Goal: Task Accomplishment & Management: Use online tool/utility

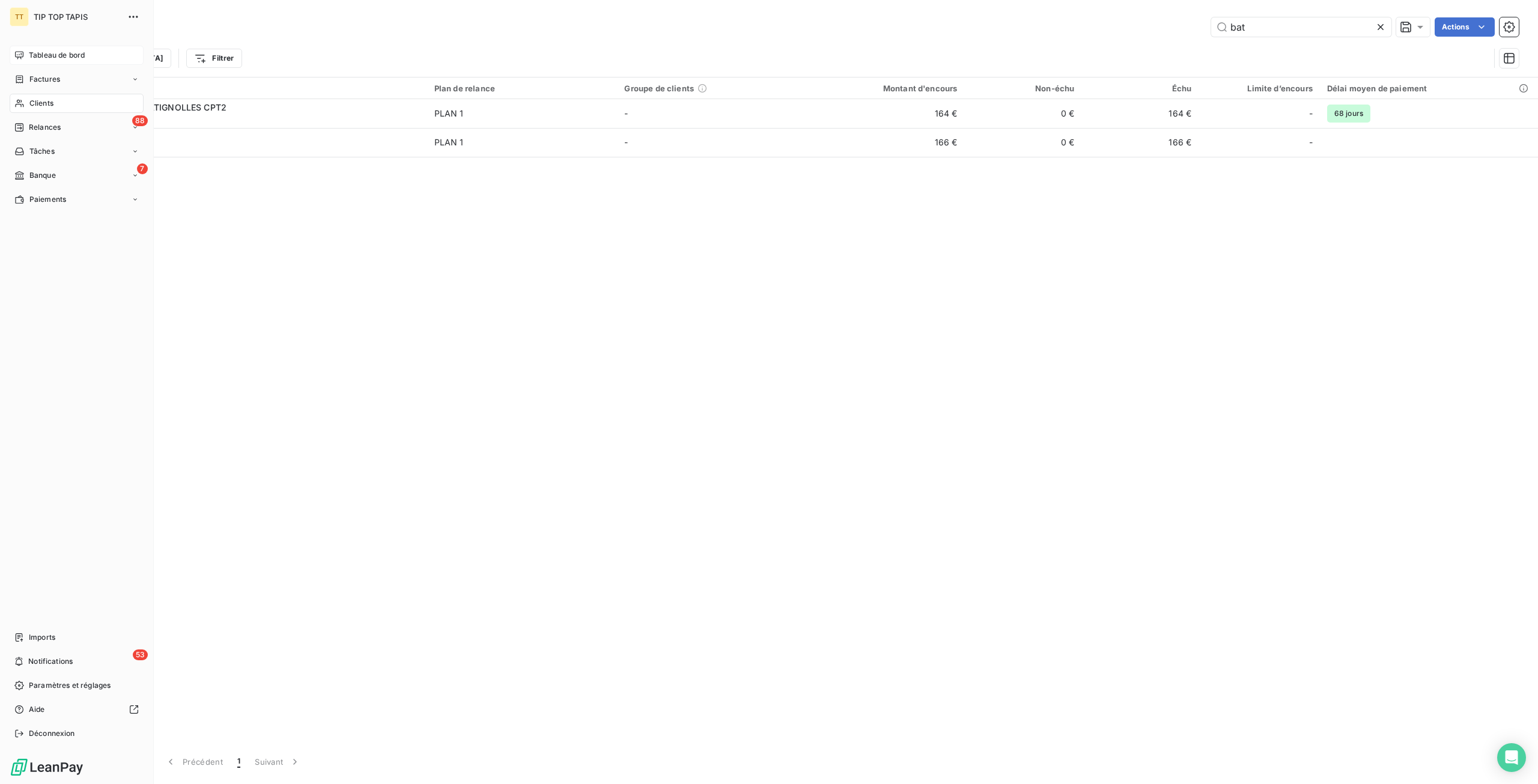
click at [46, 57] on span "Tableau de bord" at bounding box center [56, 55] width 56 height 10
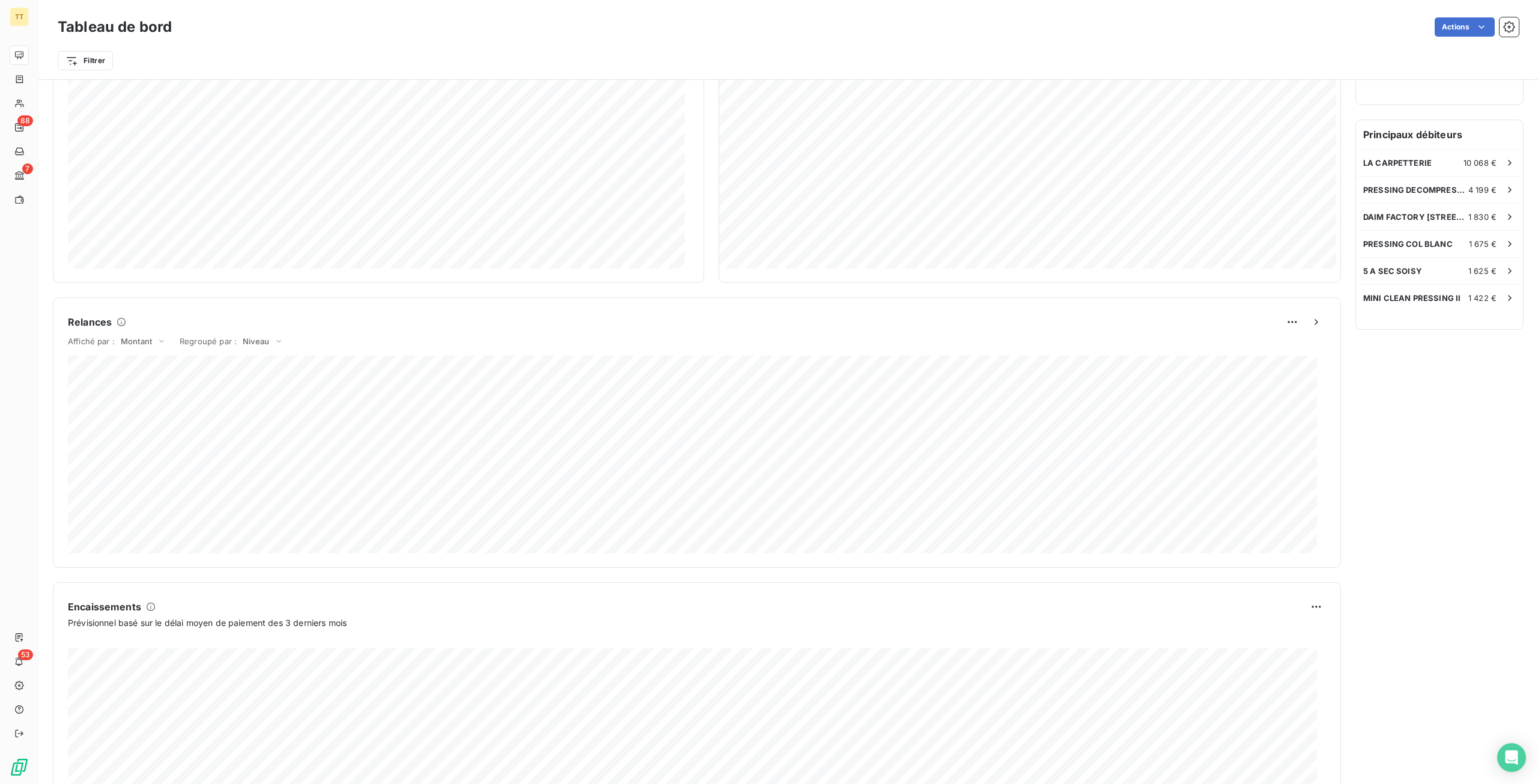
scroll to position [387, 0]
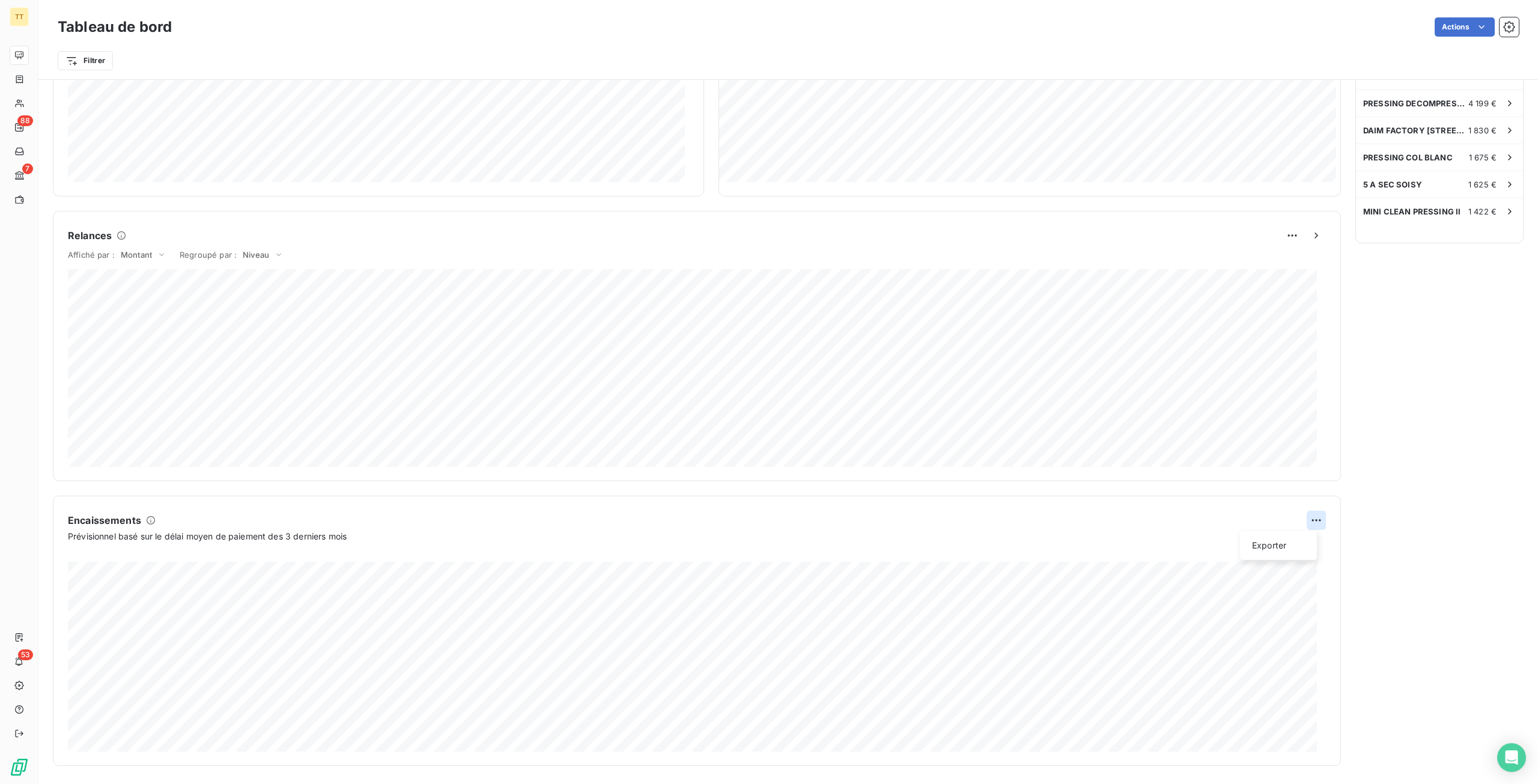
click at [1309, 514] on html "TT 88 7 53 Tableau de bord Actions Filtrer Encours client Voir plus 85 620,57 €…" at bounding box center [769, 392] width 1538 height 784
click at [1284, 542] on div "Exporter" at bounding box center [1278, 545] width 67 height 19
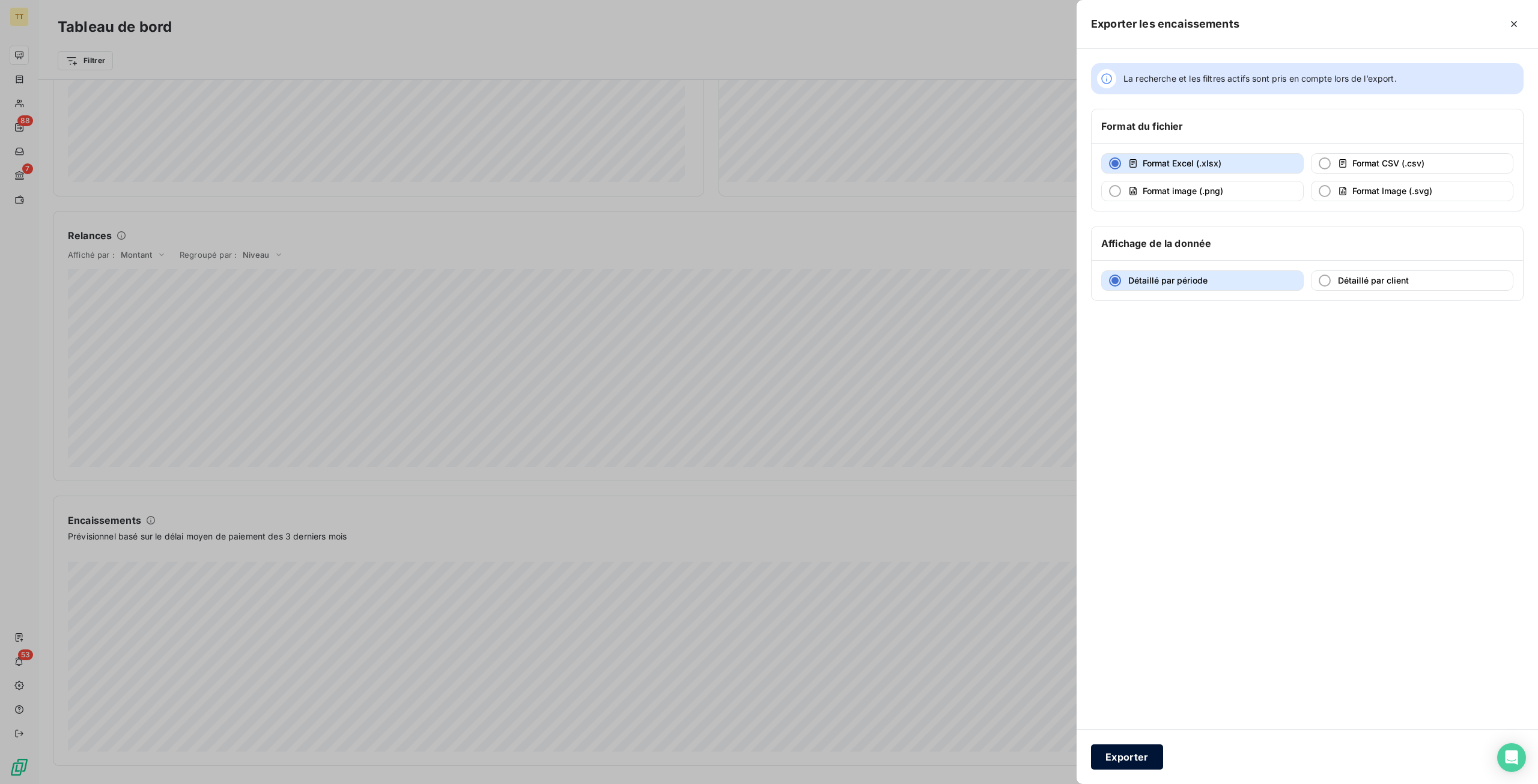
click at [1137, 754] on button "Exporter" at bounding box center [1127, 757] width 72 height 26
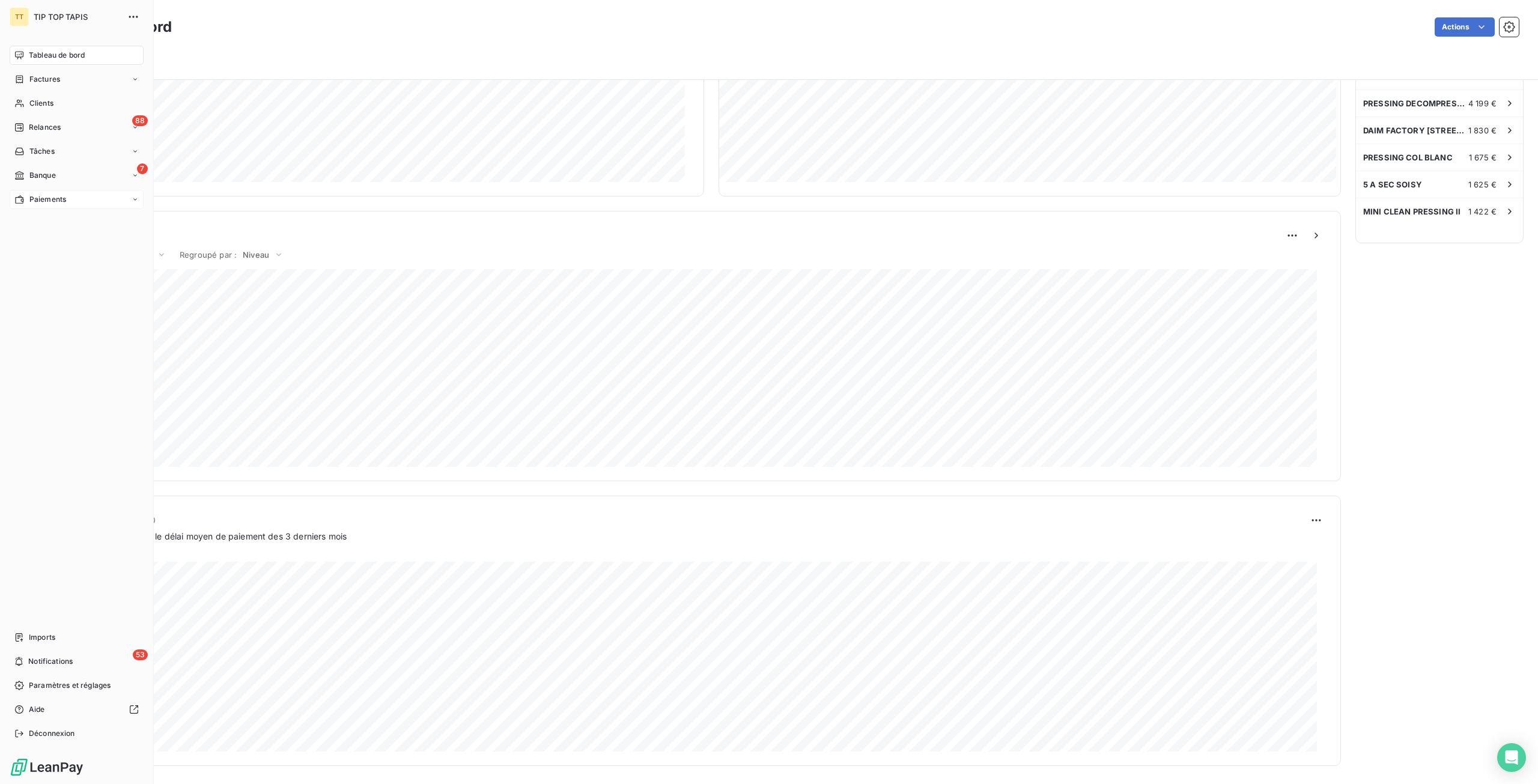
click at [55, 197] on span "Paiements" at bounding box center [47, 199] width 37 height 10
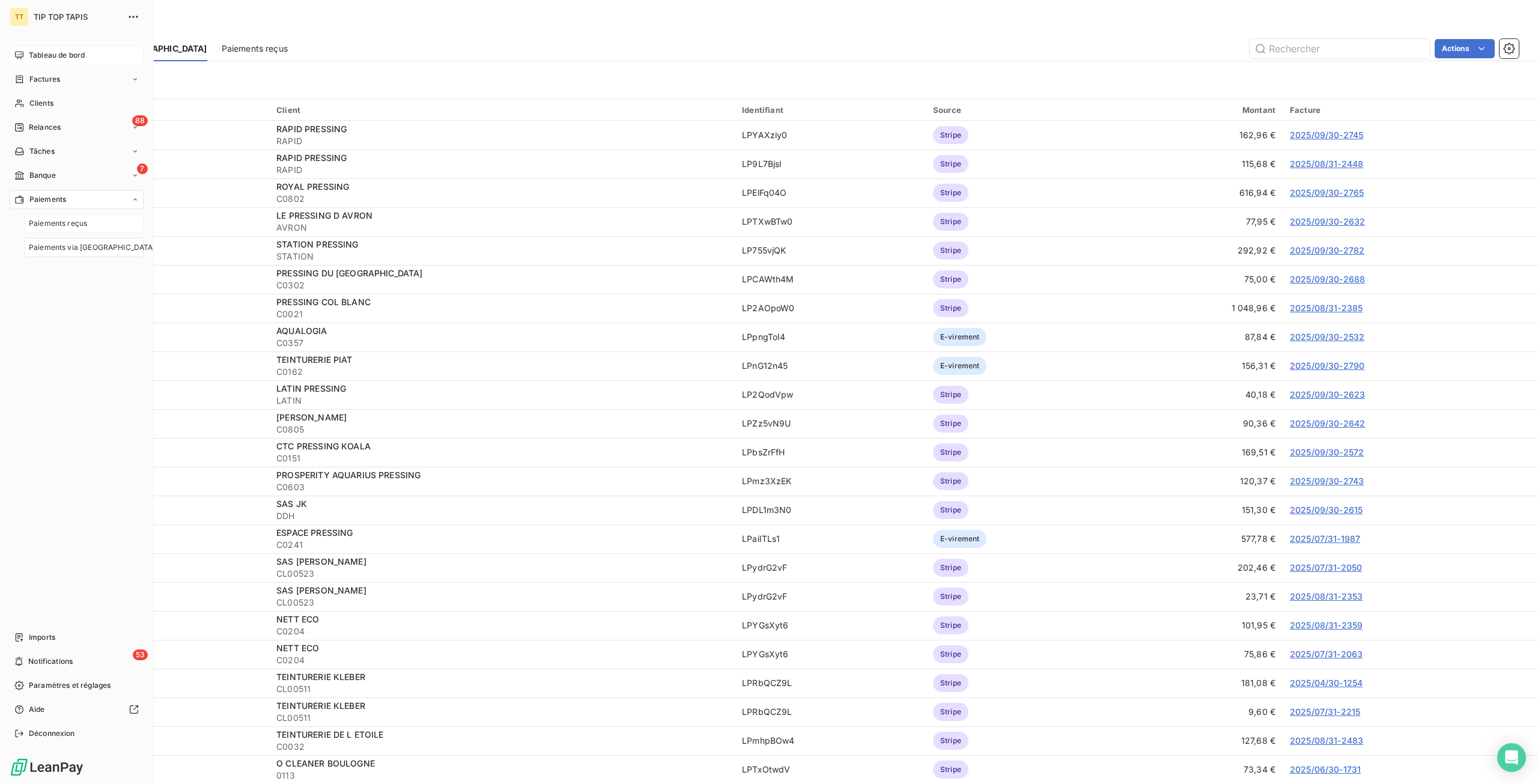
click at [60, 217] on div "Paiements reçus" at bounding box center [83, 224] width 119 height 19
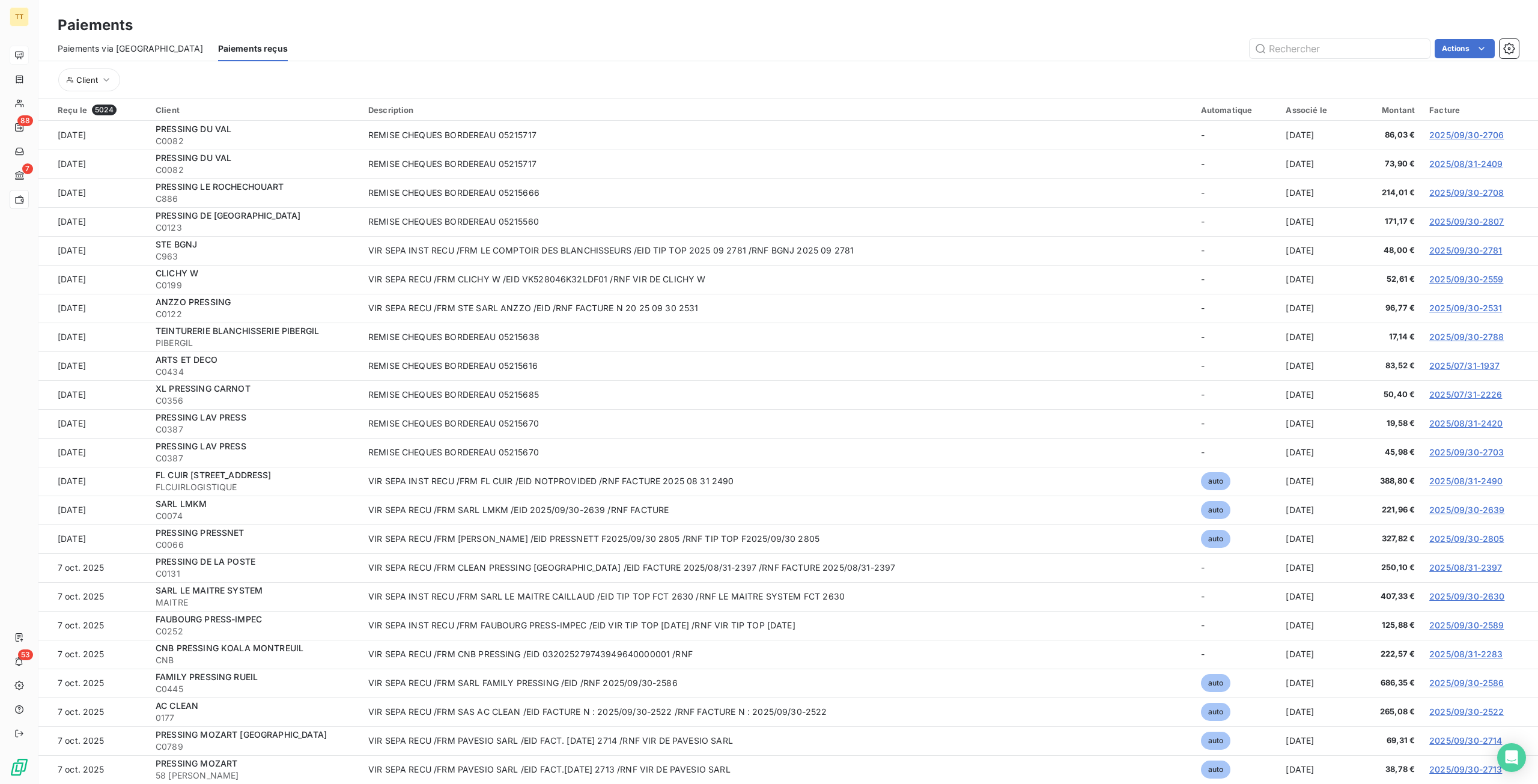
click at [655, 78] on div "Client" at bounding box center [788, 80] width 1461 height 23
click at [102, 46] on span "Paiements via [GEOGRAPHIC_DATA]" at bounding box center [131, 48] width 146 height 12
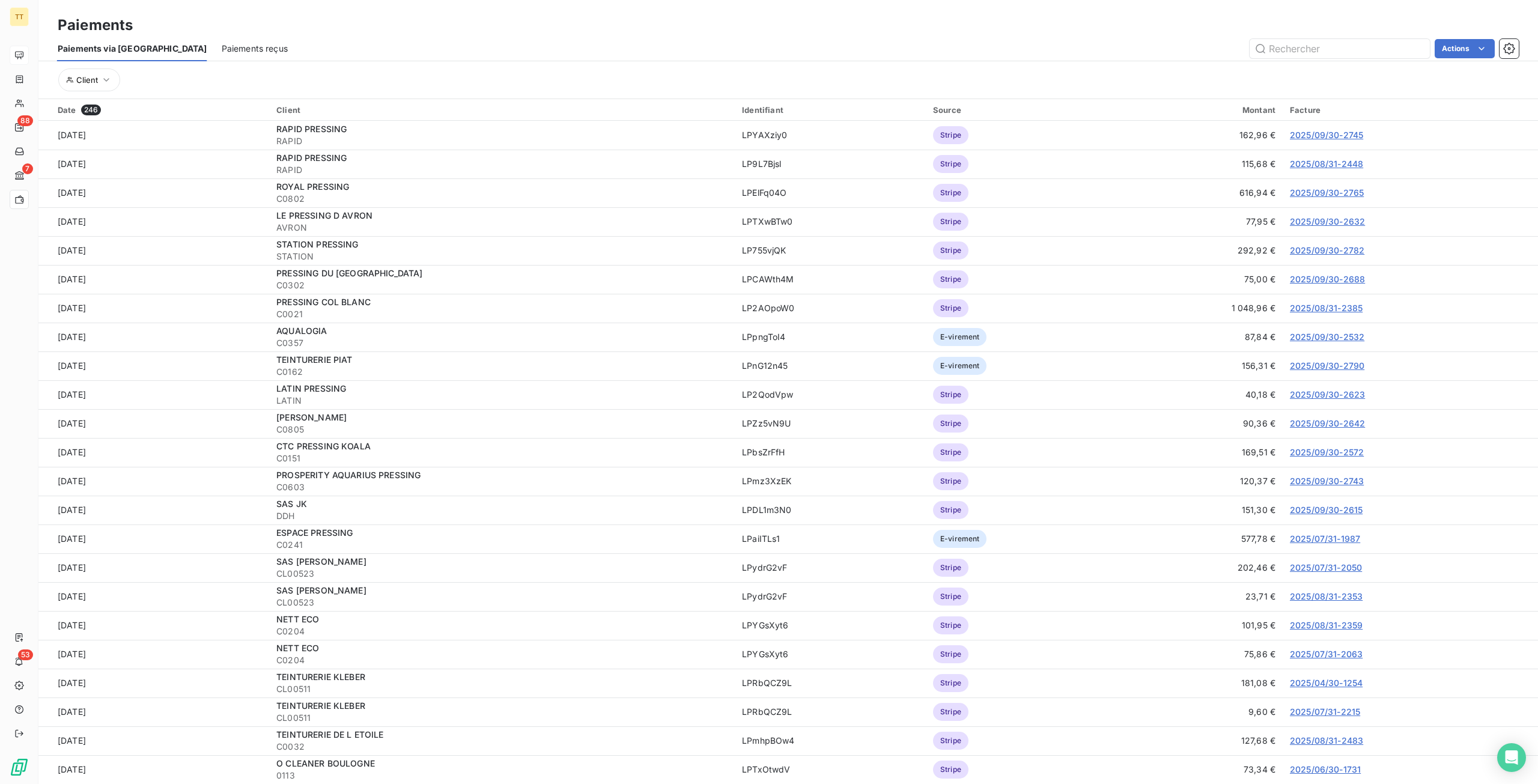
click at [222, 47] on span "Paiements reçus" at bounding box center [255, 48] width 66 height 12
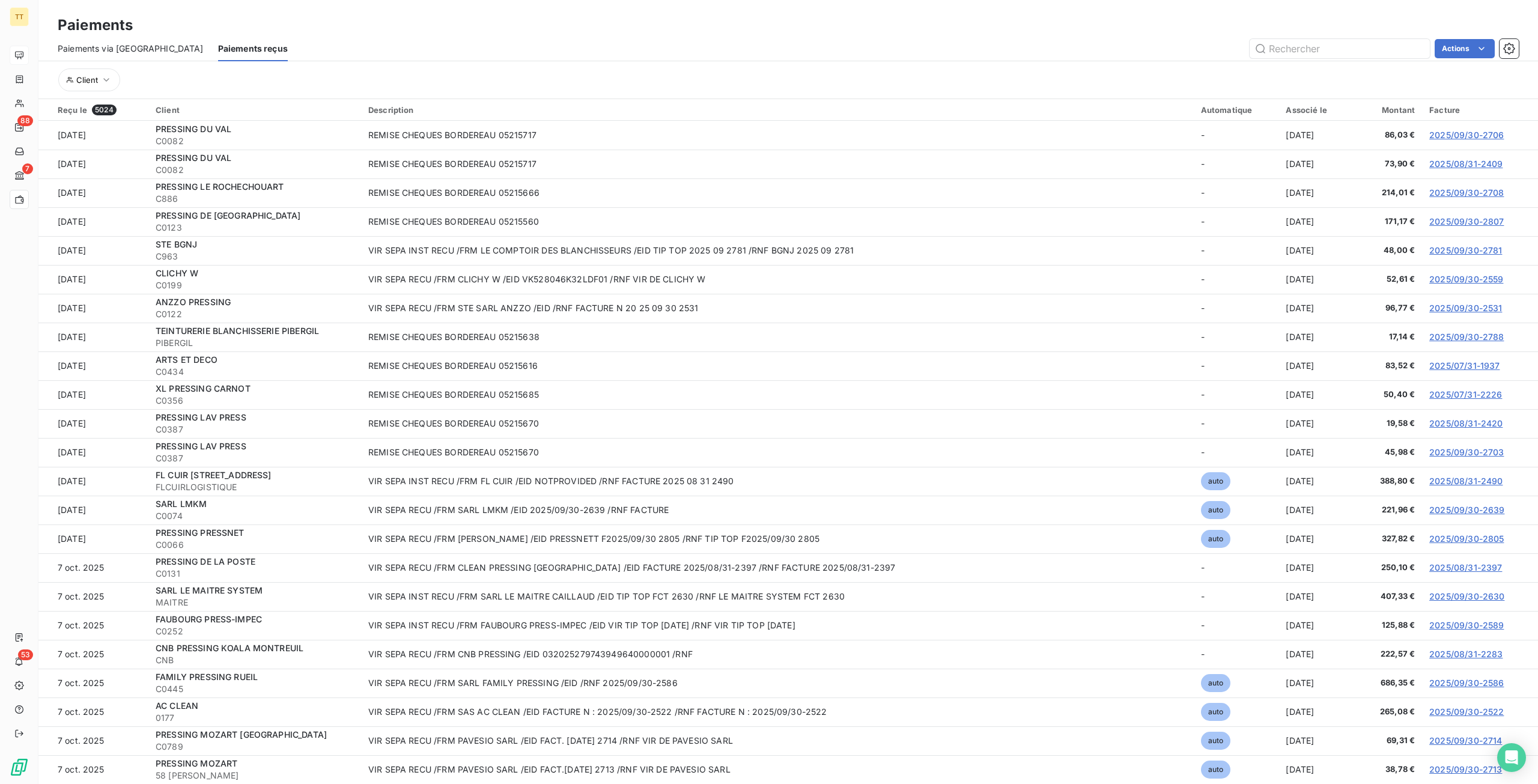
click at [132, 45] on span "Paiements via [GEOGRAPHIC_DATA]" at bounding box center [131, 48] width 146 height 12
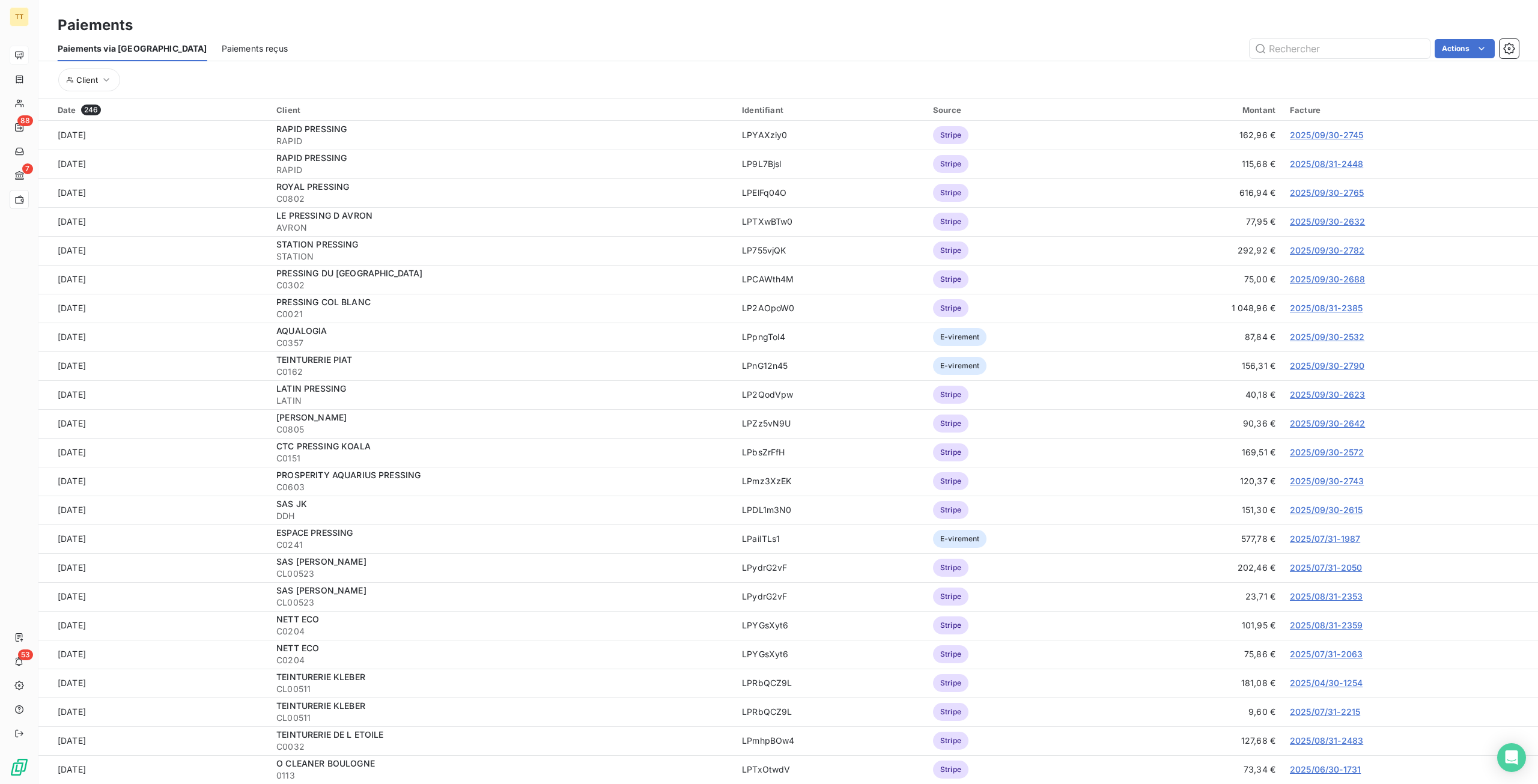
click at [228, 50] on span "Paiements reçus" at bounding box center [255, 48] width 66 height 12
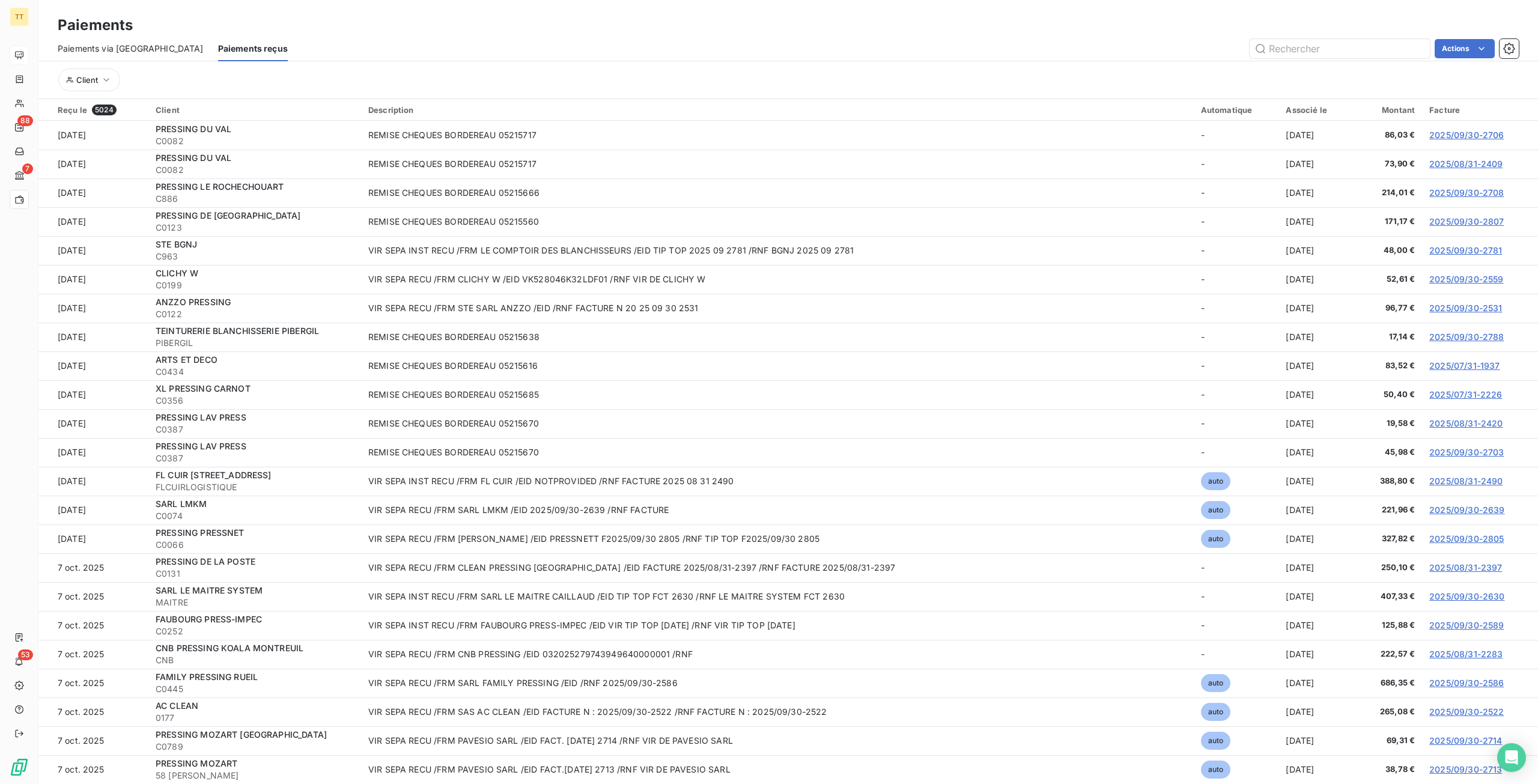
click at [331, 58] on div "Paiements via le Portail Paiements reçus Actions" at bounding box center [789, 48] width 1500 height 26
click at [1459, 44] on html "TT 88 7 53 Paiements Paiements via le Portail Paiements reçus Actions Client Re…" at bounding box center [769, 392] width 1538 height 784
click at [1437, 73] on div "Exporter les paiements (5024 paiement)" at bounding box center [1395, 75] width 190 height 19
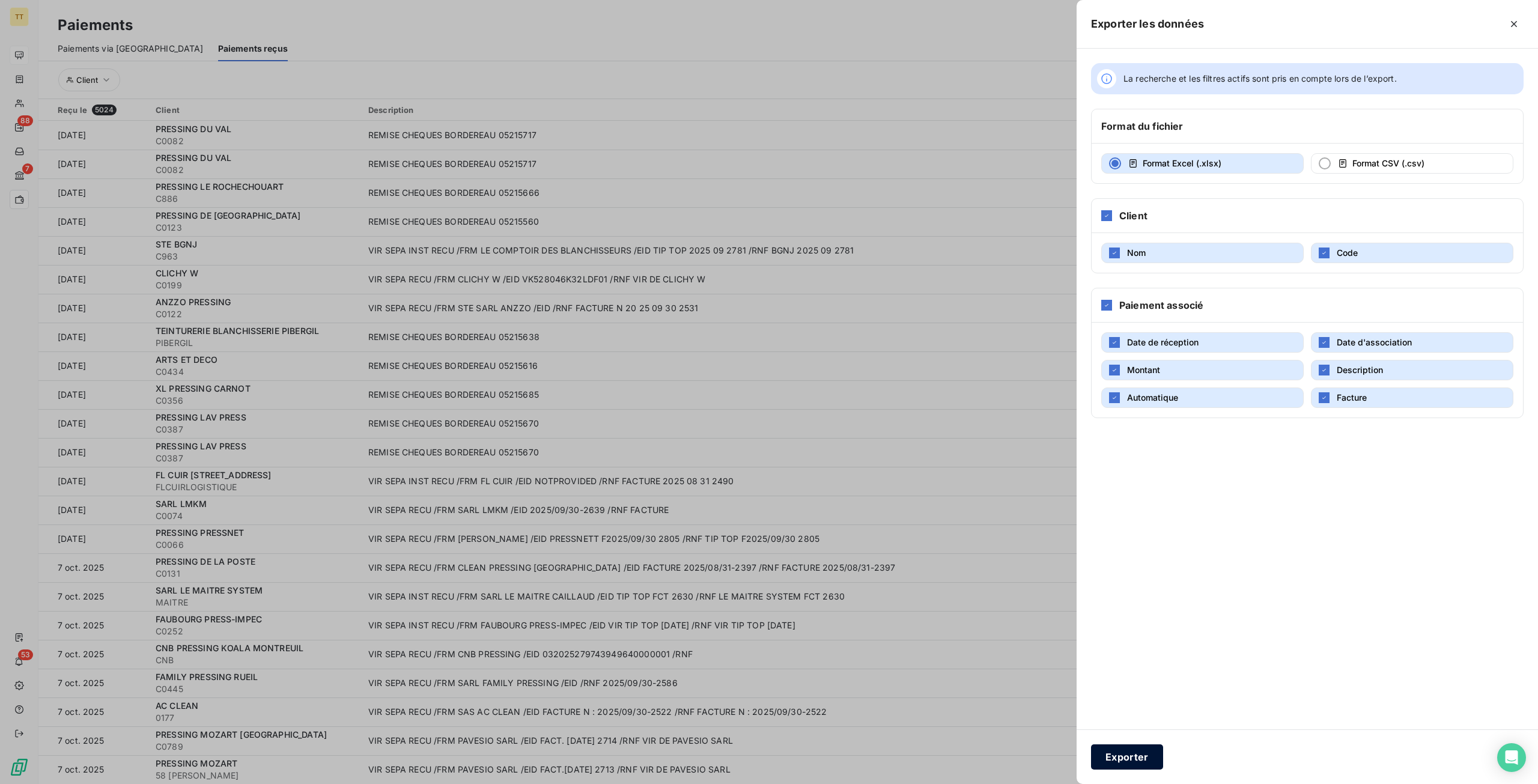
click at [1156, 751] on button "Exporter" at bounding box center [1127, 757] width 72 height 26
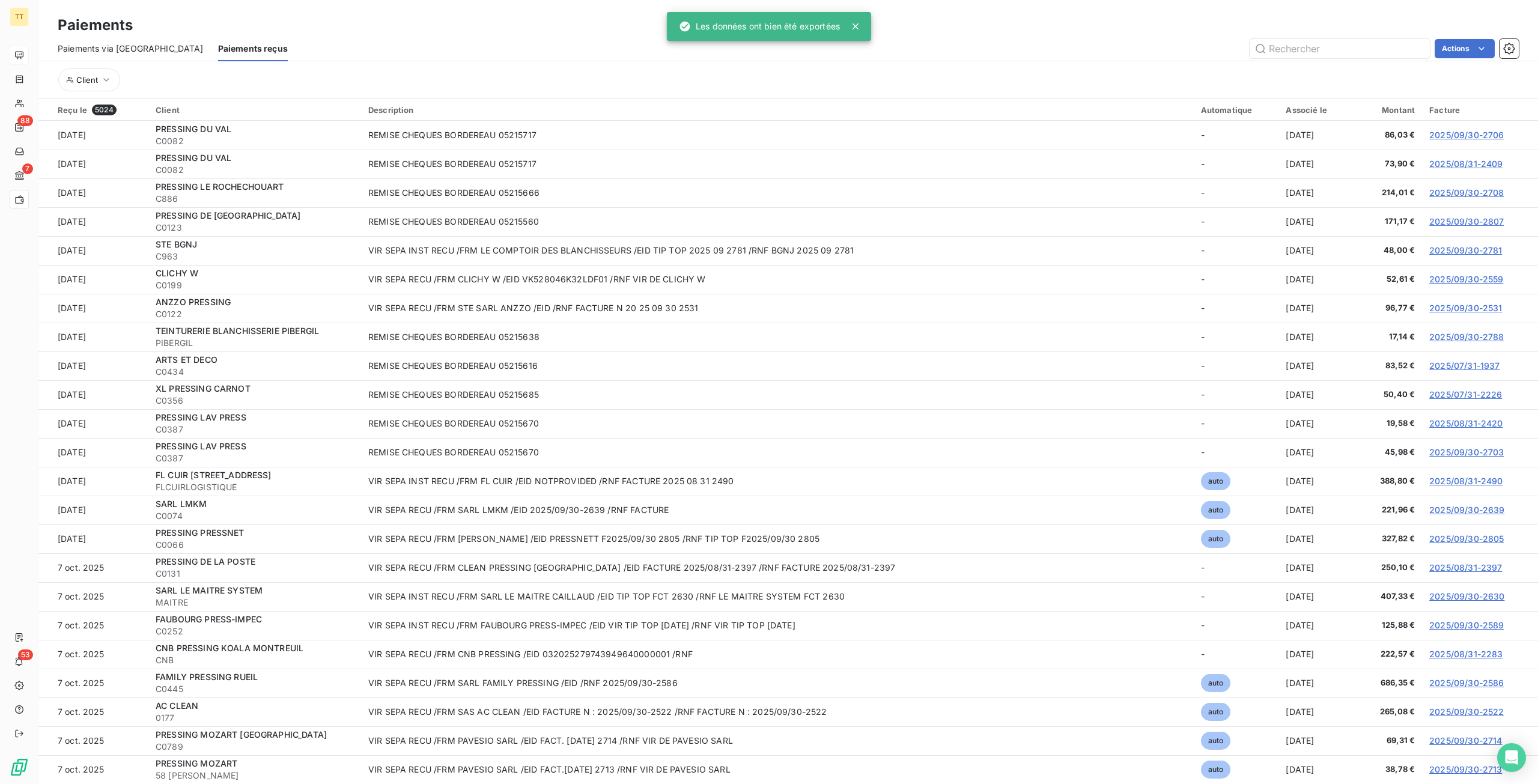
click at [131, 52] on span "Paiements via [GEOGRAPHIC_DATA]" at bounding box center [131, 48] width 146 height 12
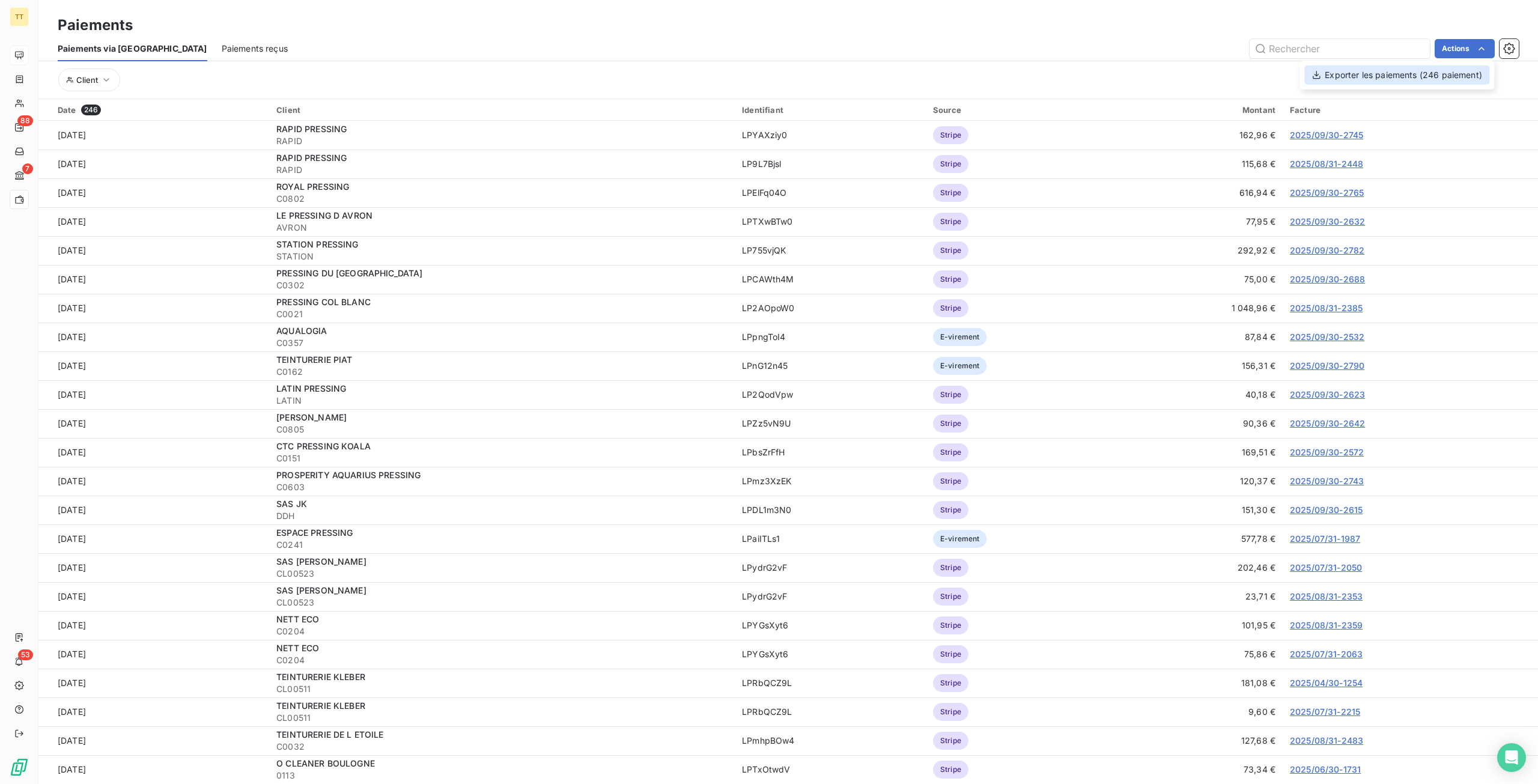
click at [1419, 76] on div "Exporter les paiements (246 paiement)" at bounding box center [1397, 75] width 185 height 19
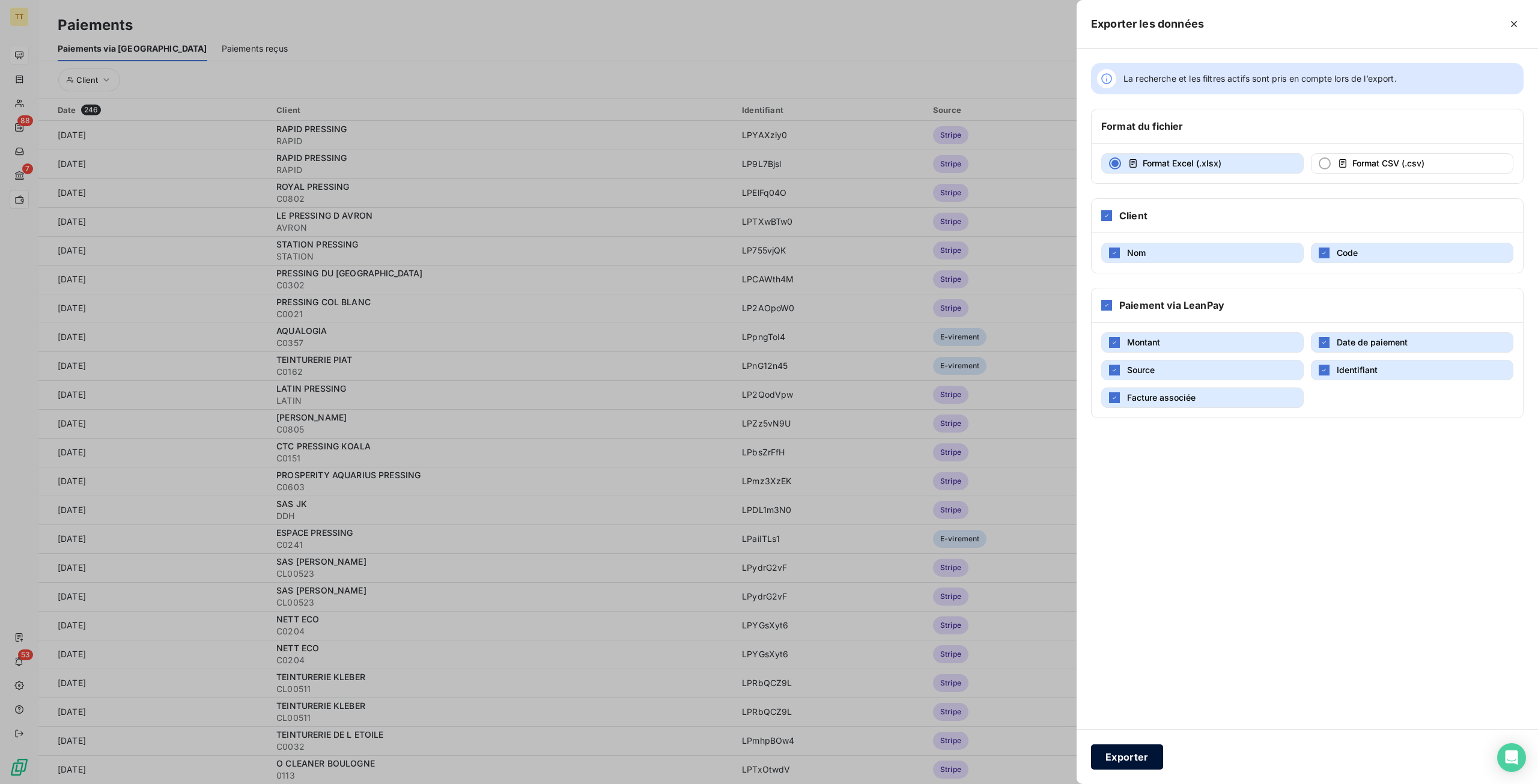
click at [1129, 754] on button "Exporter" at bounding box center [1127, 757] width 72 height 26
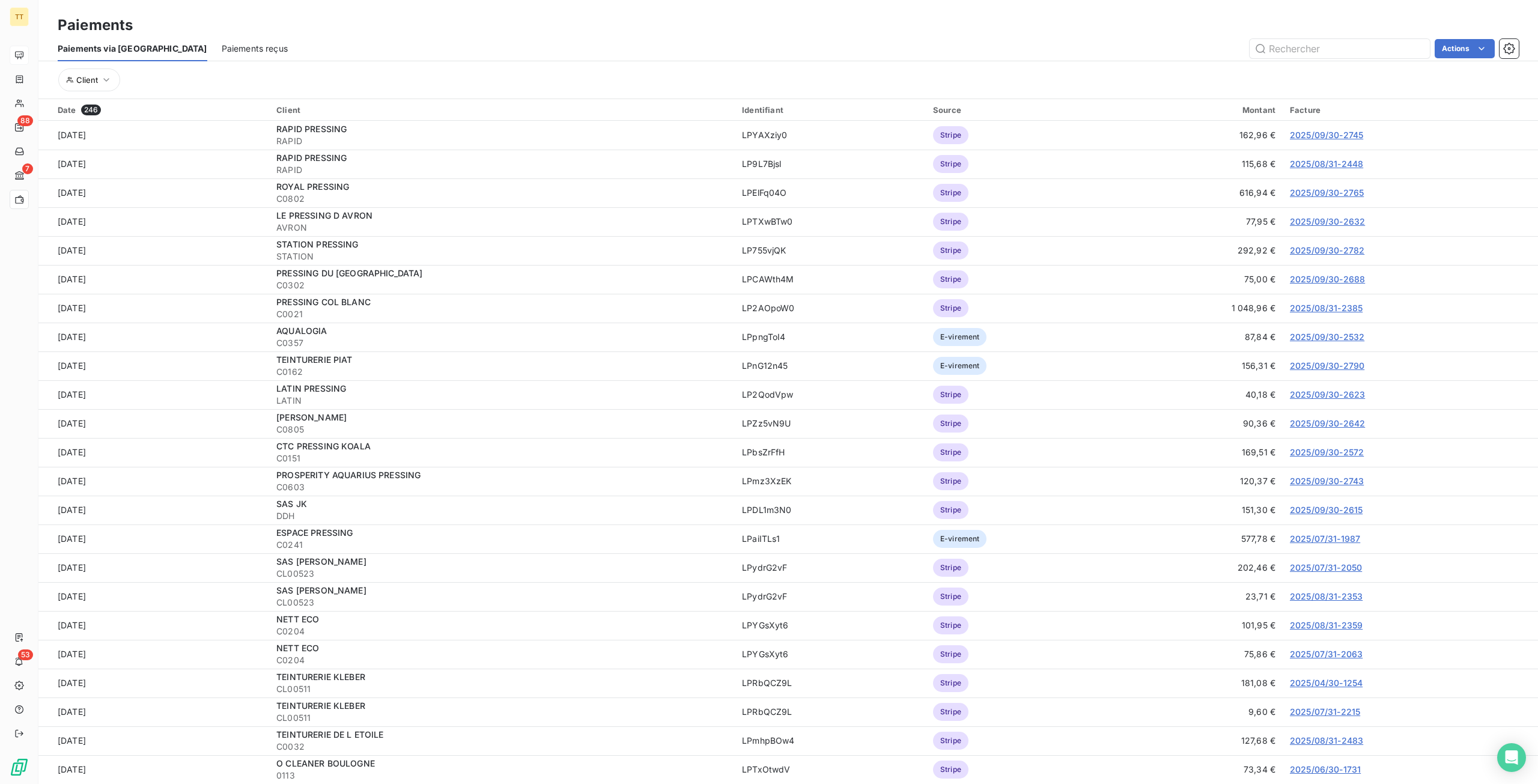
click at [756, 59] on div "Paiements via le Portail Paiements reçus Actions" at bounding box center [789, 48] width 1500 height 26
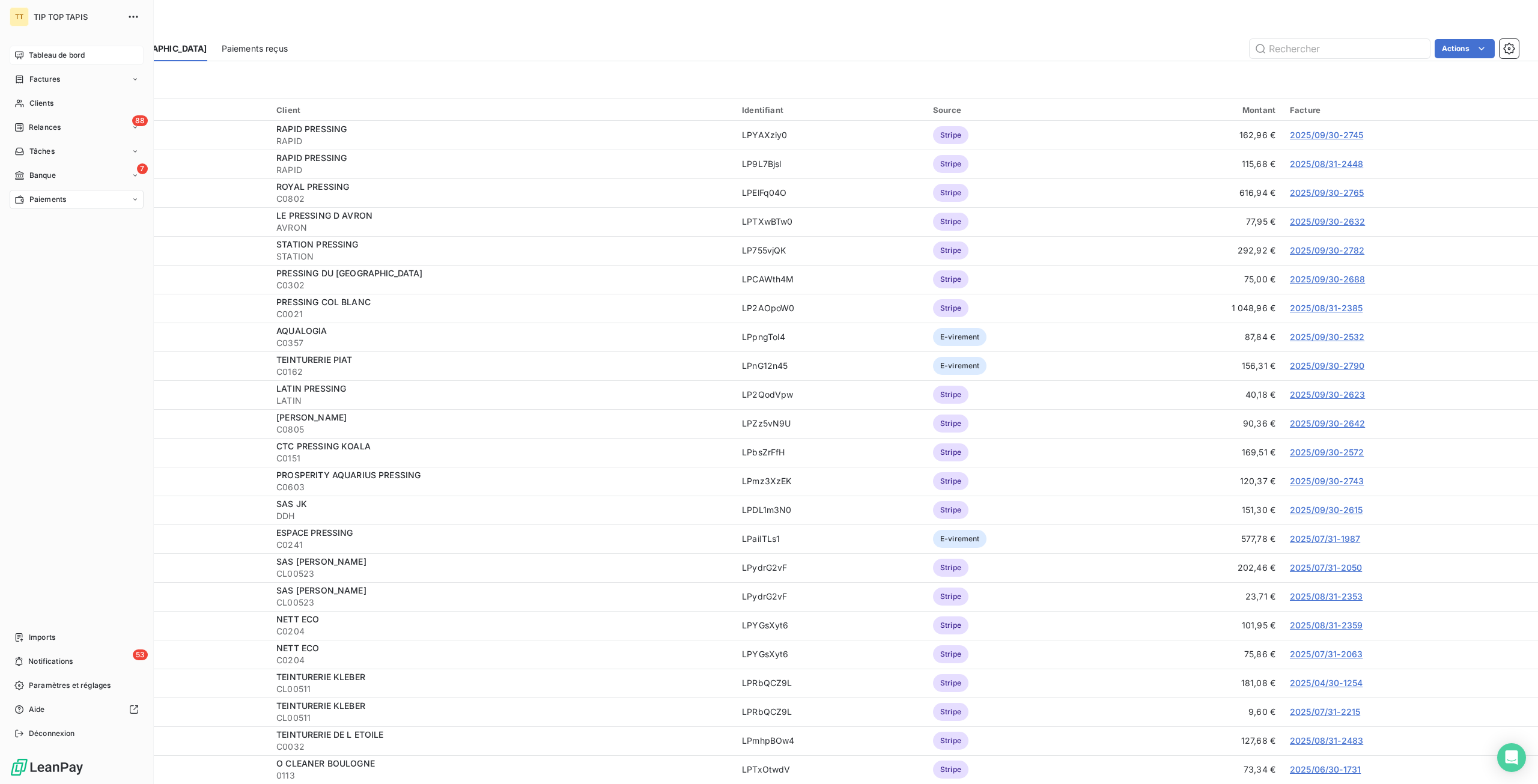
click at [36, 53] on span "Tableau de bord" at bounding box center [56, 55] width 56 height 10
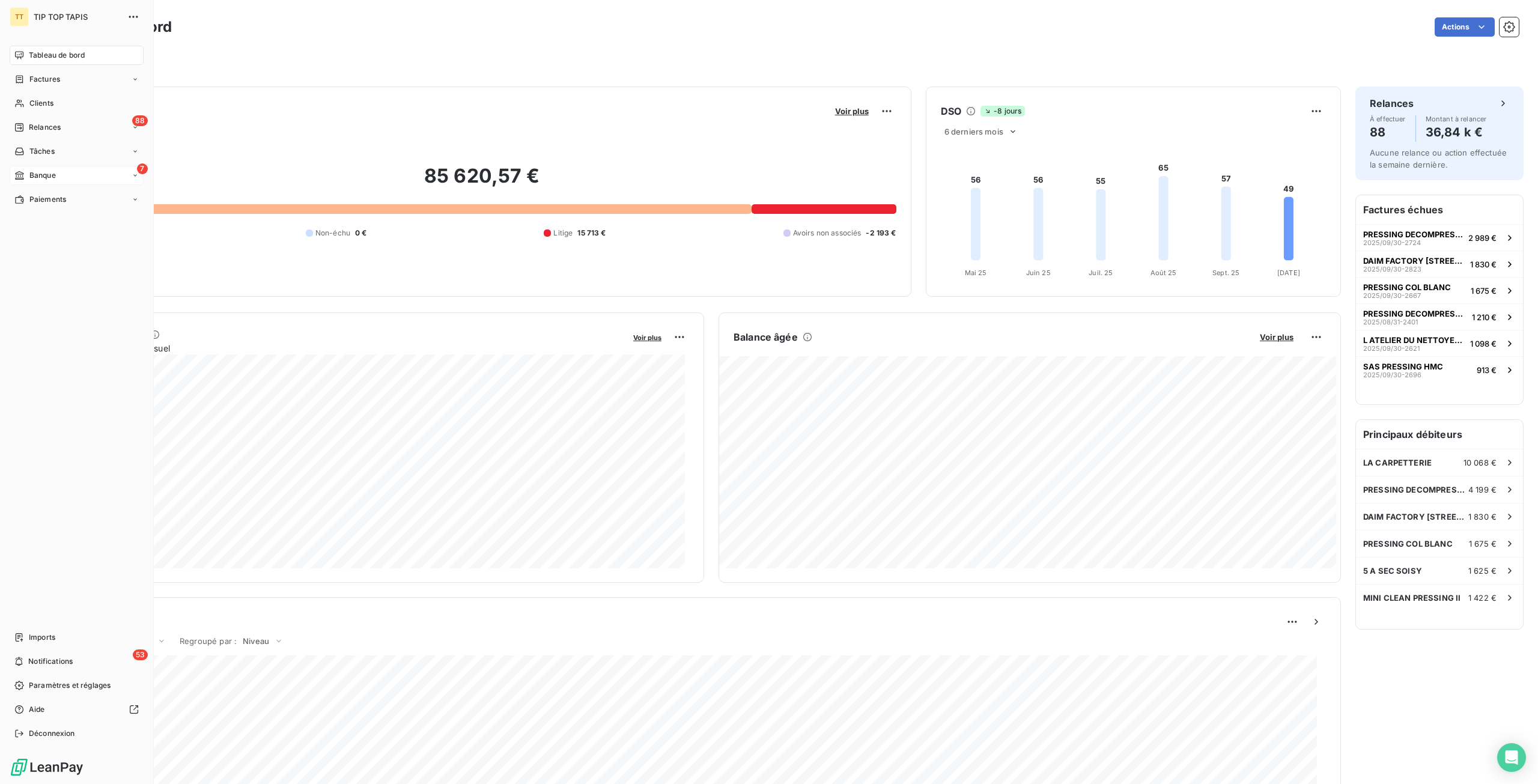
click at [58, 179] on div "7 Banque" at bounding box center [76, 175] width 134 height 19
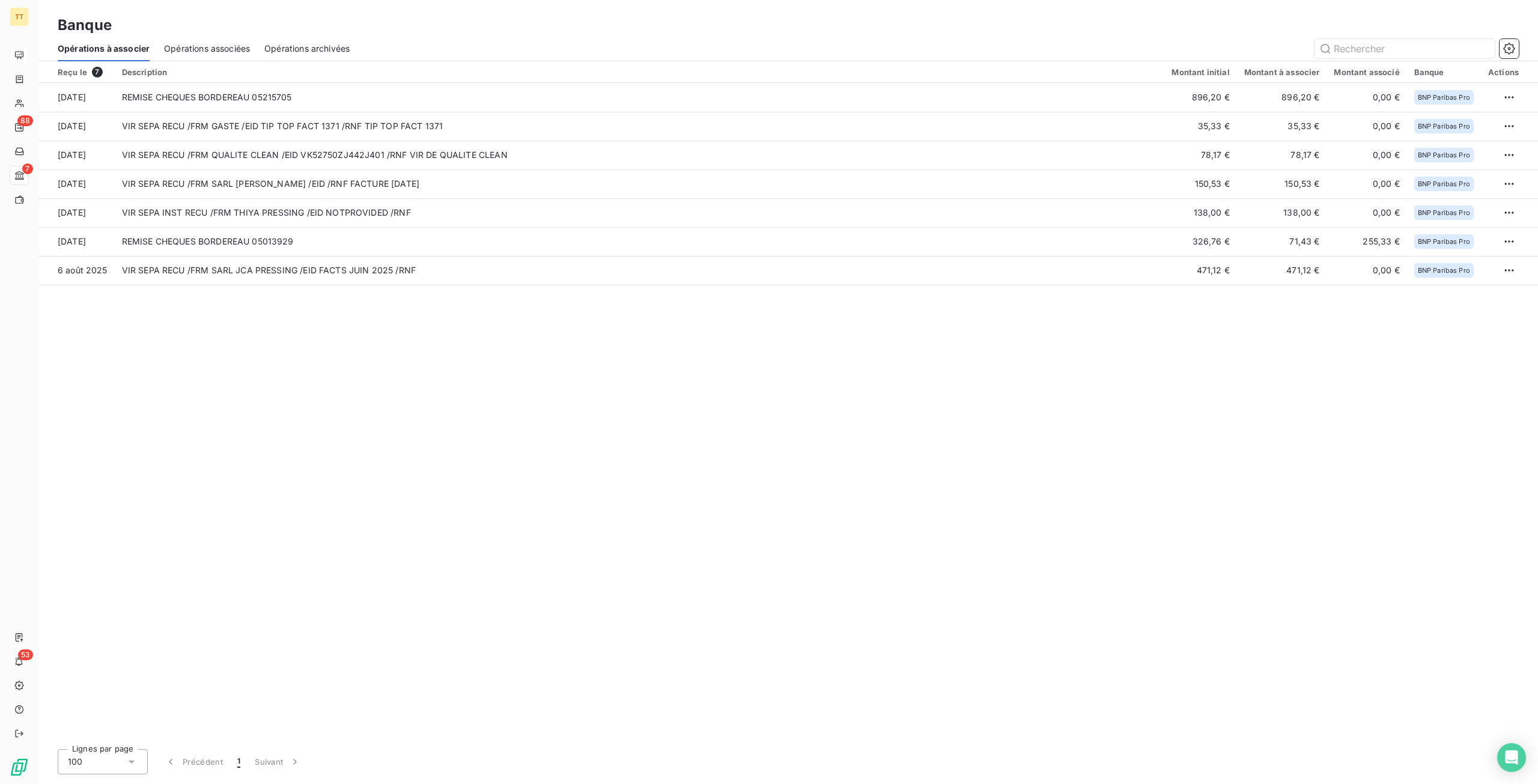
click at [325, 459] on div "Reçu le 7 Description Montant initial Montant à associer Montant associé Banque…" at bounding box center [789, 400] width 1500 height 678
